Goal: Information Seeking & Learning: Find specific page/section

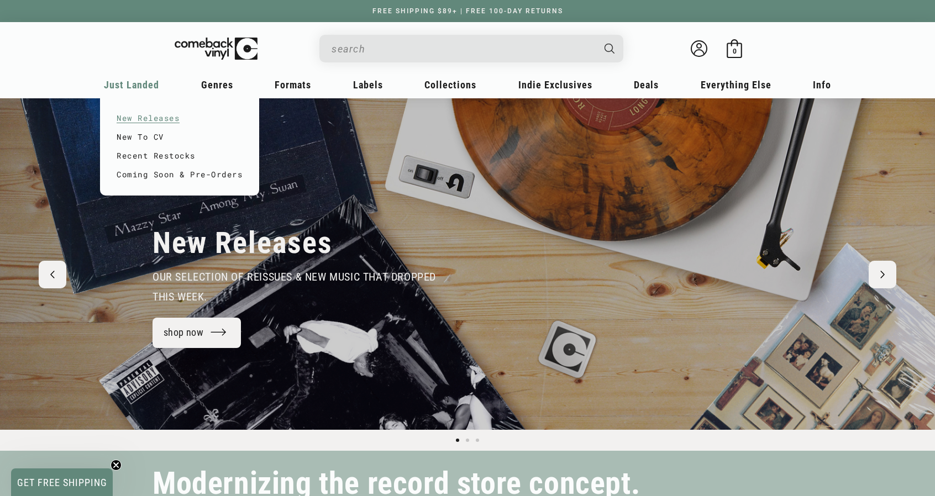
click at [143, 115] on link "New Releases" at bounding box center [180, 118] width 126 height 19
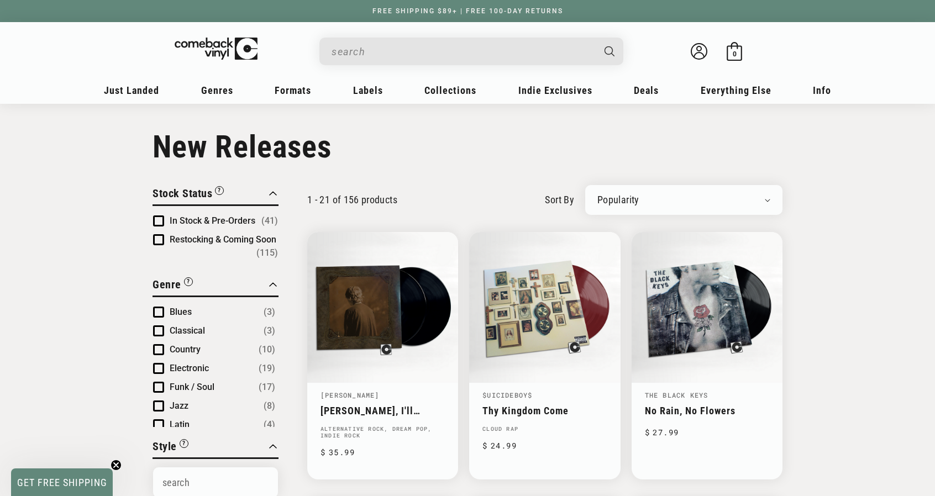
click at [480, 55] on input "When autocomplete results are available use up and down arrows to review and en…" at bounding box center [463, 51] width 262 height 23
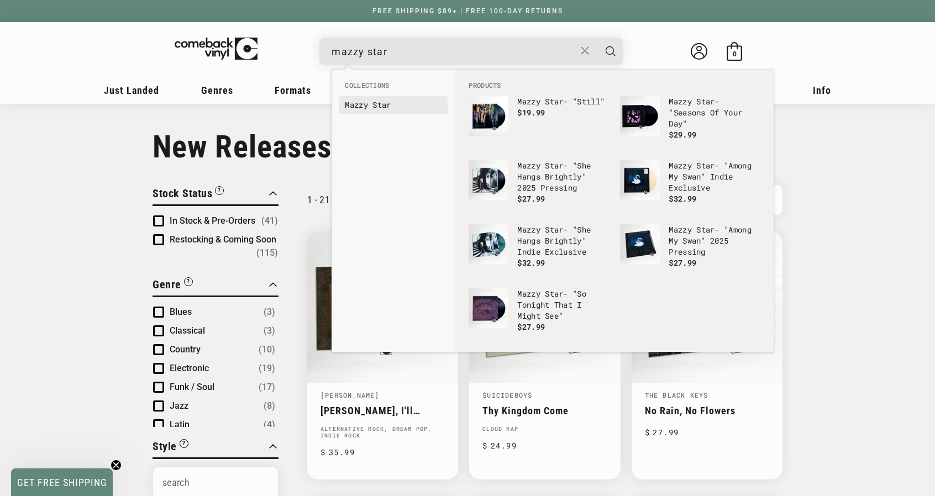
type input "mazzy star"
click at [385, 107] on b "Star" at bounding box center [381, 104] width 18 height 10
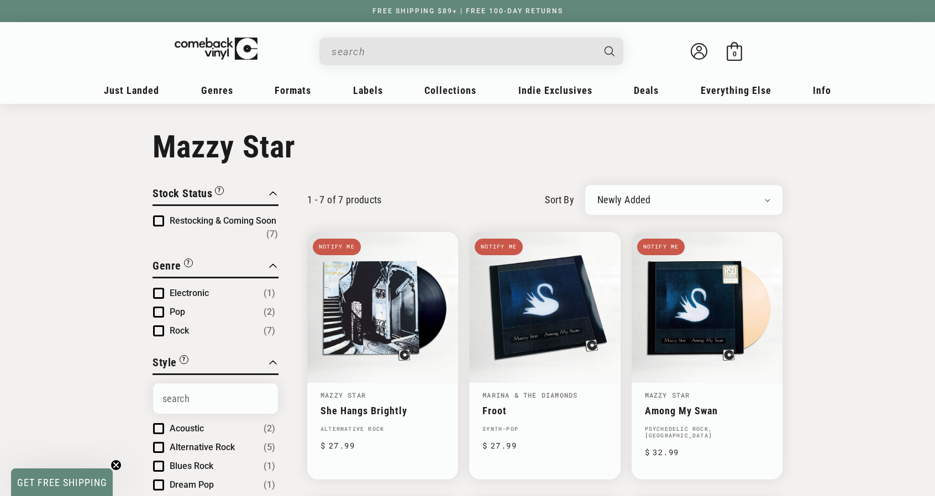
click at [376, 51] on input "When autocomplete results are available use up and down arrows to review and en…" at bounding box center [463, 51] width 262 height 23
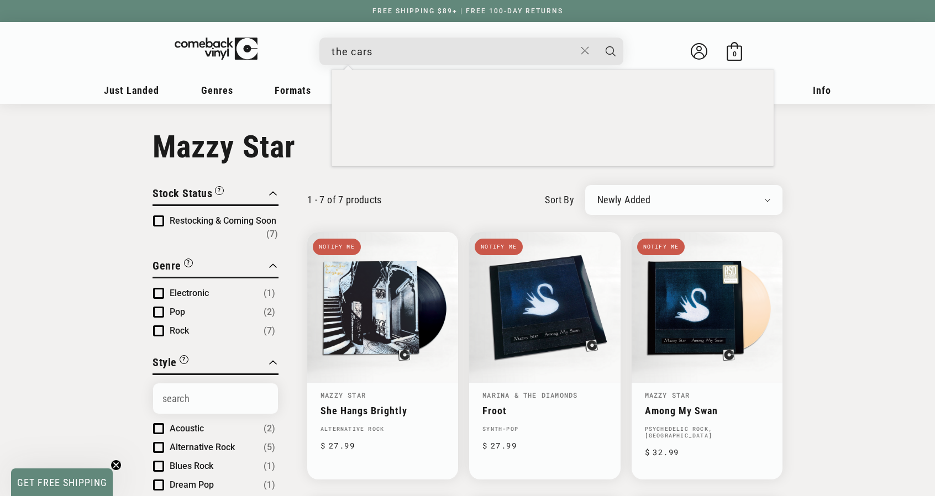
type input "the cars"
click at [597, 38] on button "Search" at bounding box center [611, 52] width 28 height 28
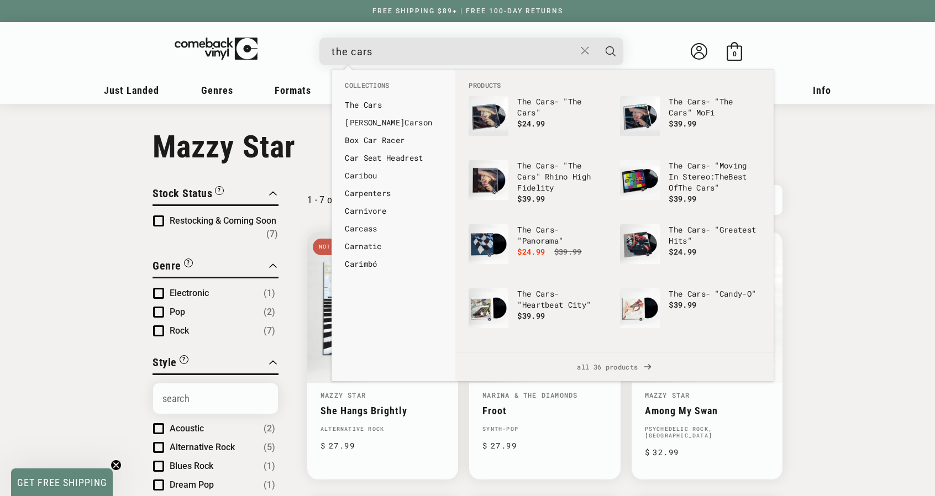
click at [371, 108] on b "Cars" at bounding box center [373, 104] width 18 height 10
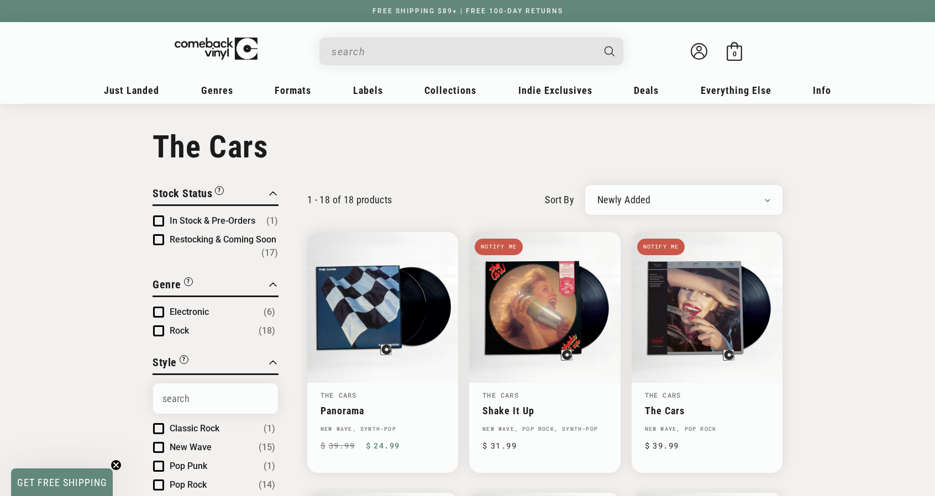
click at [419, 60] on input "When autocomplete results are available use up and down arrows to review and en…" at bounding box center [463, 51] width 262 height 23
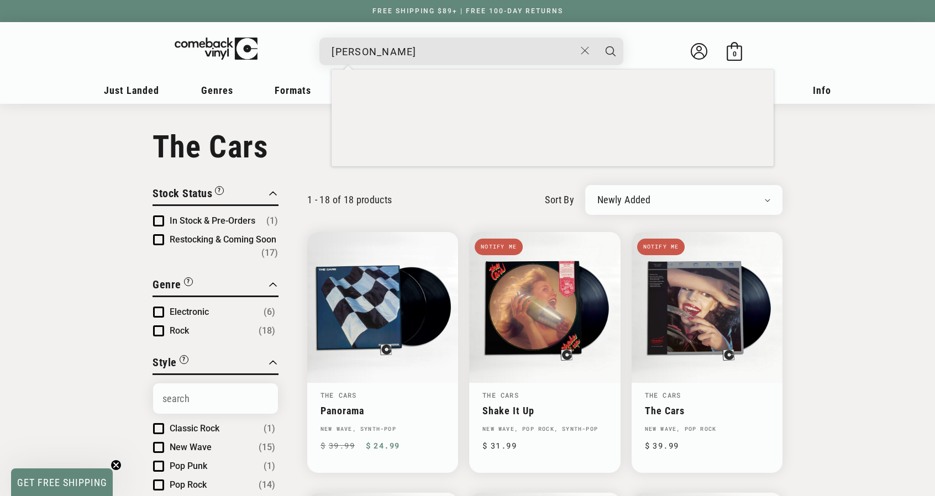
type input "van halen"
click at [597, 38] on button "Search" at bounding box center [611, 52] width 28 height 28
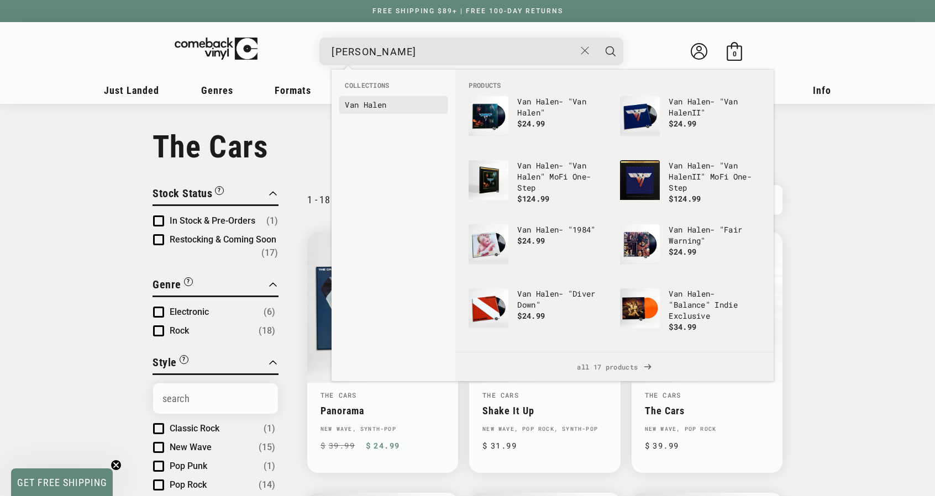
click at [375, 107] on b "Halen" at bounding box center [375, 104] width 23 height 10
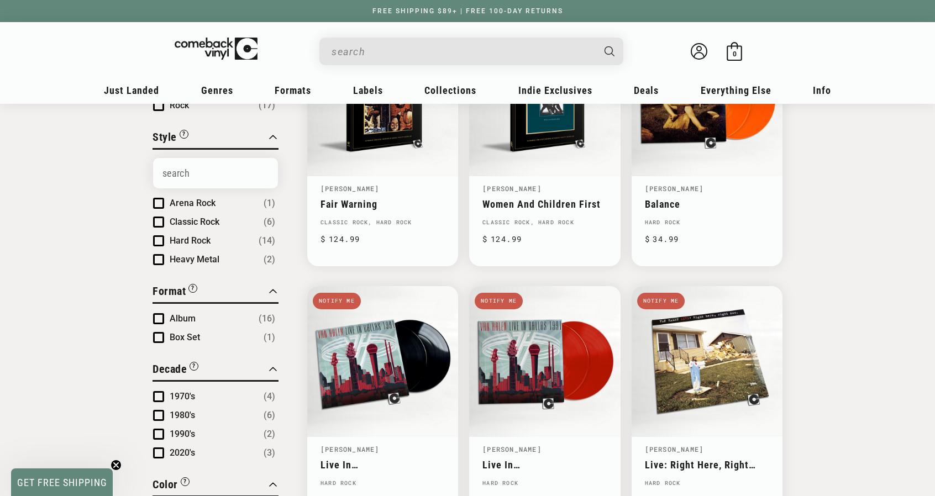
scroll to position [97, 0]
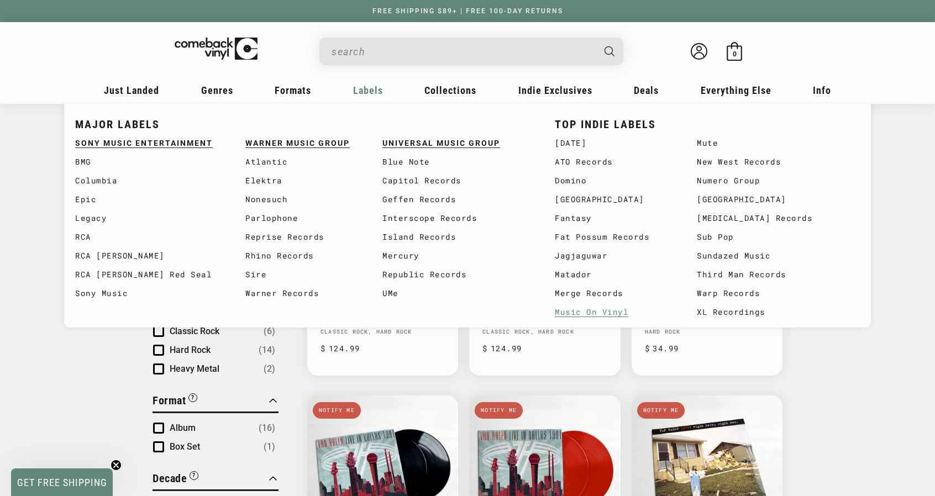
click at [599, 314] on link "Music On Vinyl" at bounding box center [626, 312] width 142 height 19
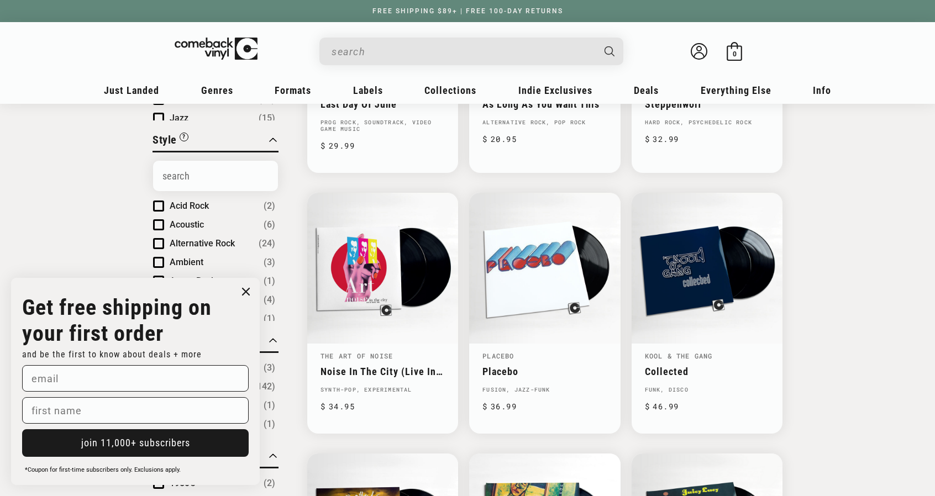
scroll to position [140, 0]
